Goal: Task Accomplishment & Management: Manage account settings

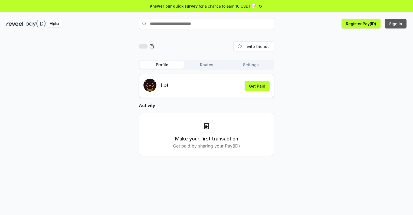
click at [396, 24] on button "Sign In" at bounding box center [396, 24] width 22 height 10
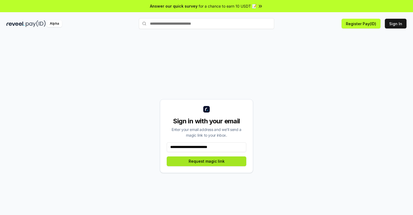
type input "**********"
click at [207, 161] on button "Request magic link" at bounding box center [207, 161] width 80 height 10
